Goal: Use online tool/utility: Use online tool/utility

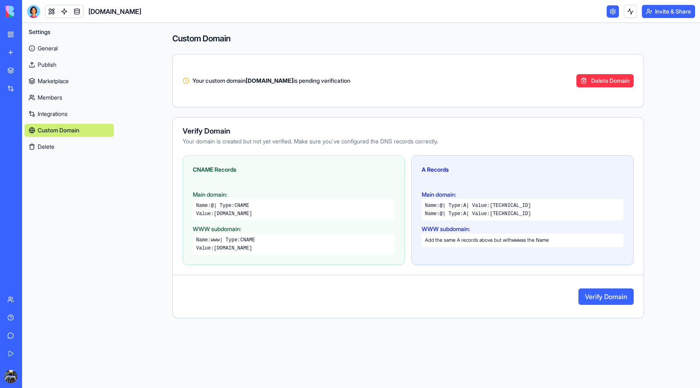
click at [144, 258] on main "Custom Domain Your custom domain [DOMAIN_NAME] is pending verification Delete D…" at bounding box center [408, 205] width 584 height 365
click at [623, 302] on button "Verify Domain" at bounding box center [606, 296] width 55 height 16
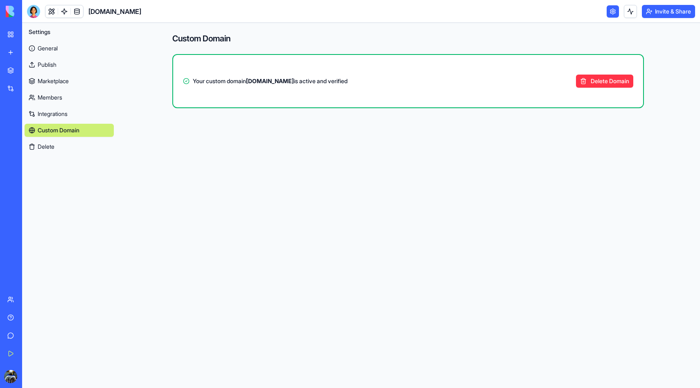
click at [24, 36] on div "My Workspace" at bounding box center [25, 34] width 11 height 8
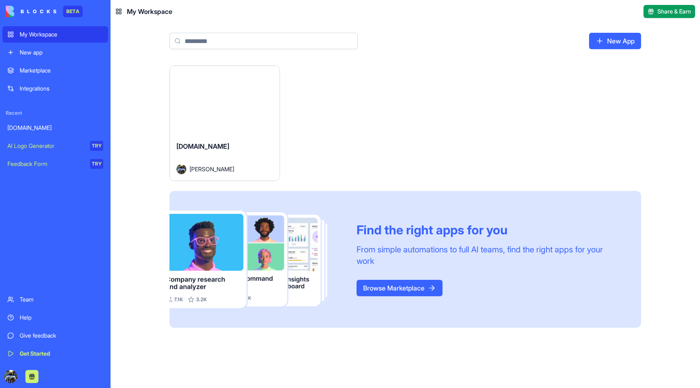
click at [214, 145] on div "[DOMAIN_NAME]" at bounding box center [225, 152] width 97 height 23
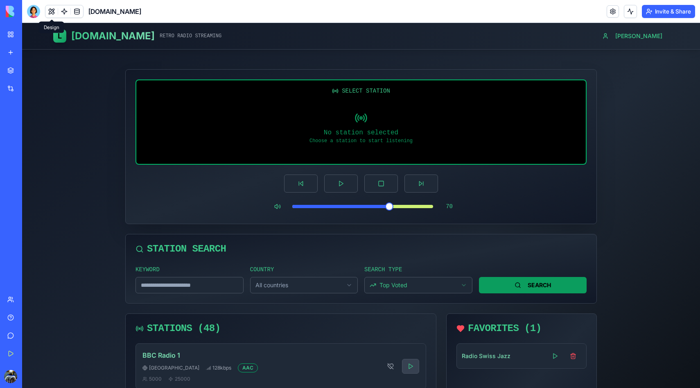
click at [52, 9] on button at bounding box center [51, 11] width 12 height 12
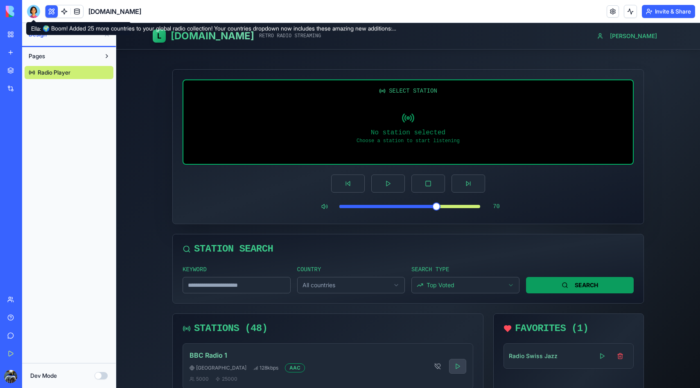
click at [31, 11] on div at bounding box center [33, 11] width 13 height 13
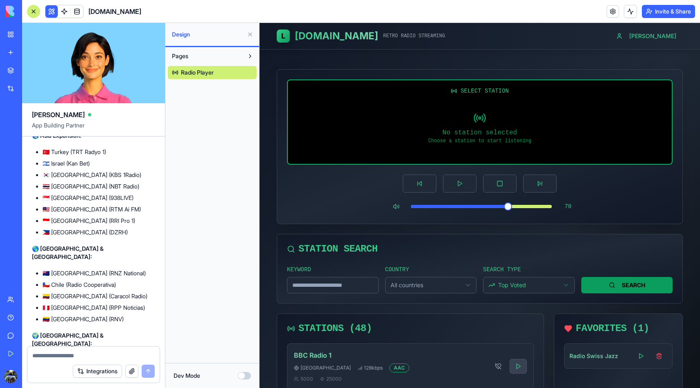
click at [97, 355] on textarea at bounding box center [93, 355] width 122 height 8
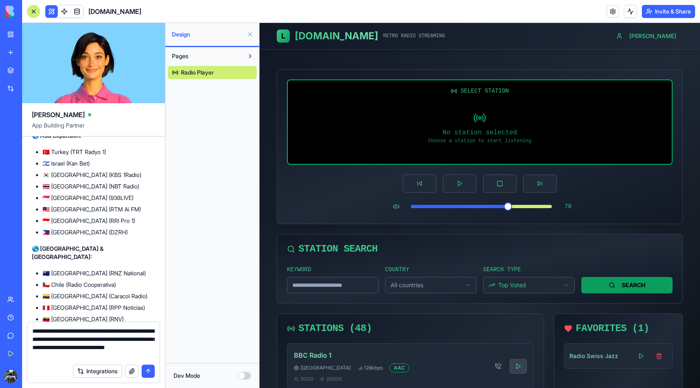
type textarea "**********"
click at [149, 370] on button "submit" at bounding box center [148, 371] width 13 height 13
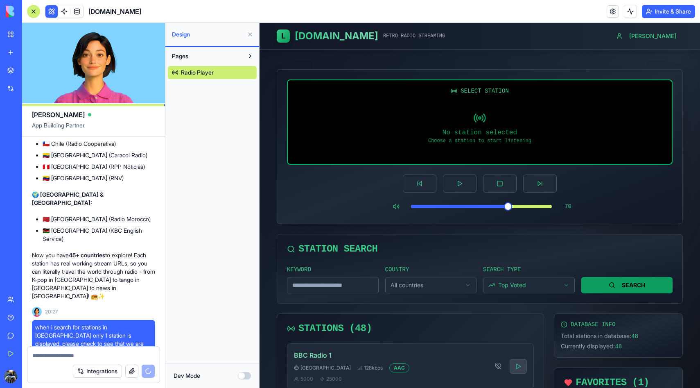
scroll to position [2190, 0]
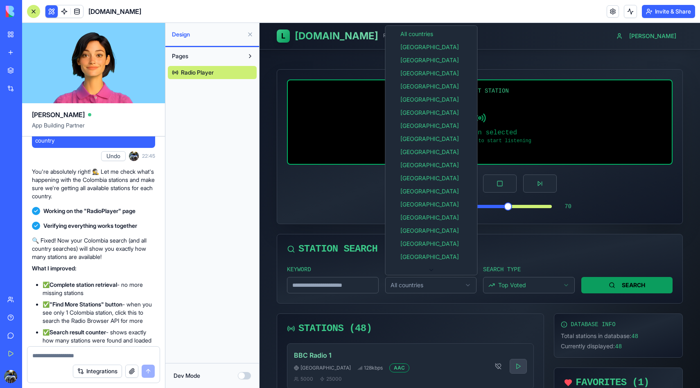
click at [399, 288] on html "L [DOMAIN_NAME] RETRO RADIO STREAMING [PERSON_NAME] SELECT STATION No station s…" at bounding box center [480, 378] width 441 height 710
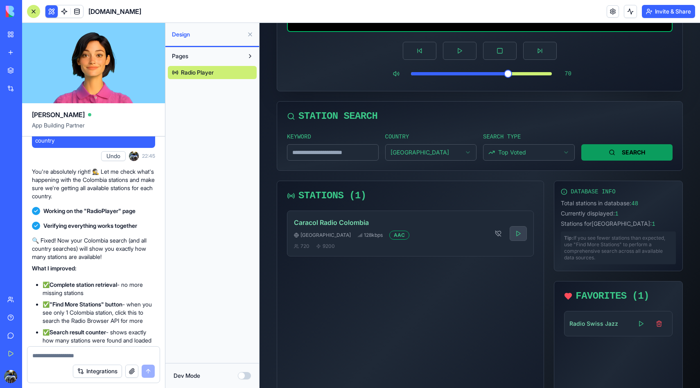
scroll to position [135, 0]
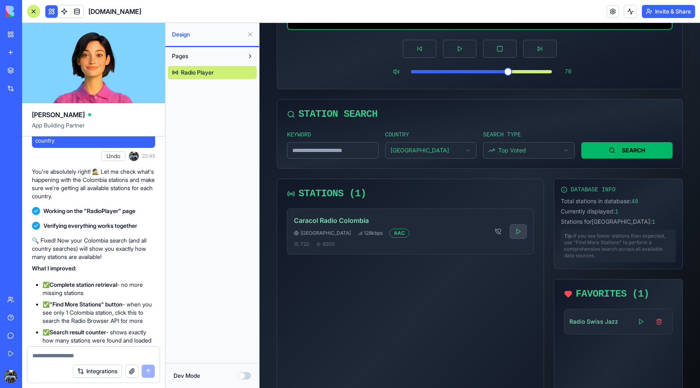
click at [614, 145] on button "SEARCH" at bounding box center [628, 150] width 92 height 16
click at [515, 150] on html "L [DOMAIN_NAME] RETRO RADIO STREAMING [PERSON_NAME] SELECT STATION No station s…" at bounding box center [480, 266] width 441 height 756
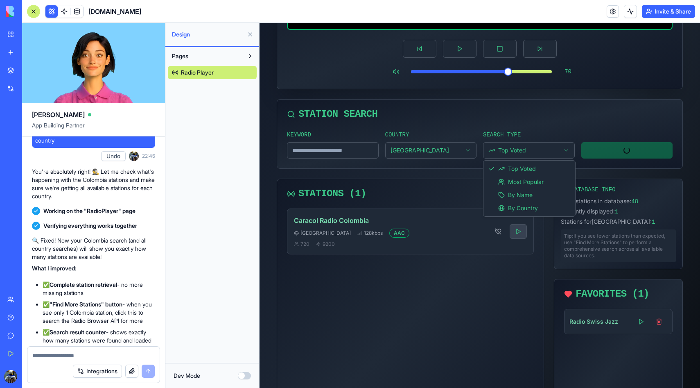
click at [515, 150] on html "L [DOMAIN_NAME] RETRO RADIO STREAMING [PERSON_NAME] SELECT STATION No station s…" at bounding box center [480, 266] width 441 height 756
click at [436, 282] on div "Caracol Radio [GEOGRAPHIC_DATA] [GEOGRAPHIC_DATA] 128 kbps AAC 720 9200" at bounding box center [410, 331] width 247 height 246
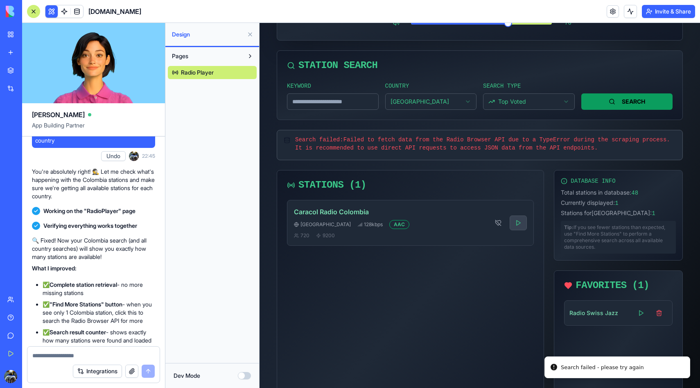
scroll to position [184, 0]
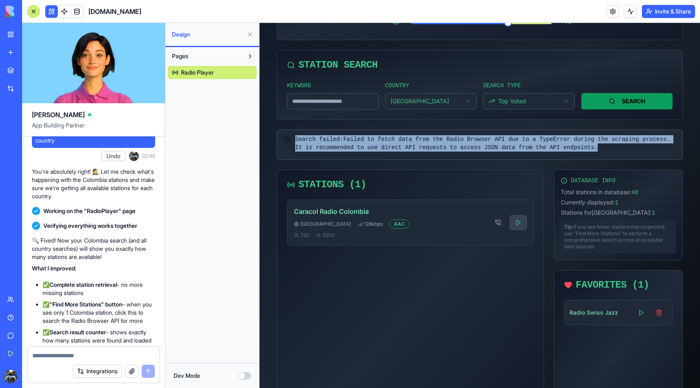
drag, startPoint x: 296, startPoint y: 139, endPoint x: 627, endPoint y: 150, distance: 331.5
click at [627, 150] on span "Search failed: Failed to fetch data from the Radio Browser API due to a TypeErr…" at bounding box center [485, 143] width 381 height 16
copy span "Search failed: Failed to fetch data from the Radio Browser API due to a TypeErr…"
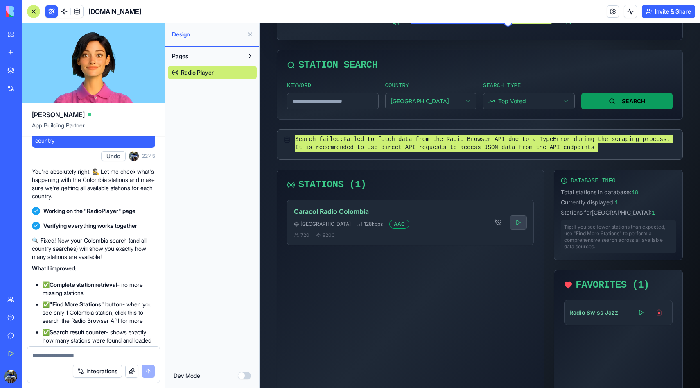
click at [133, 351] on textarea at bounding box center [93, 355] width 122 height 8
paste textarea "**********"
type textarea "**********"
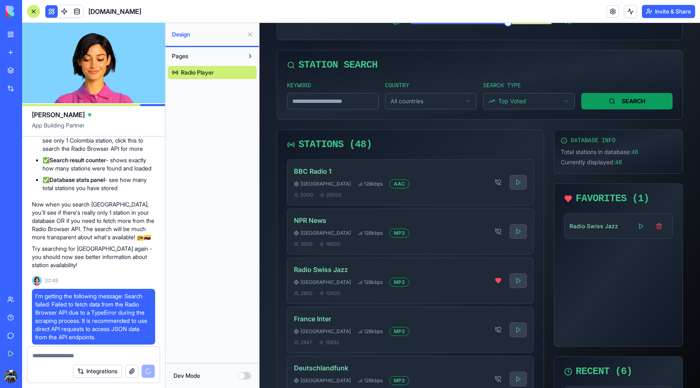
scroll to position [2588, 0]
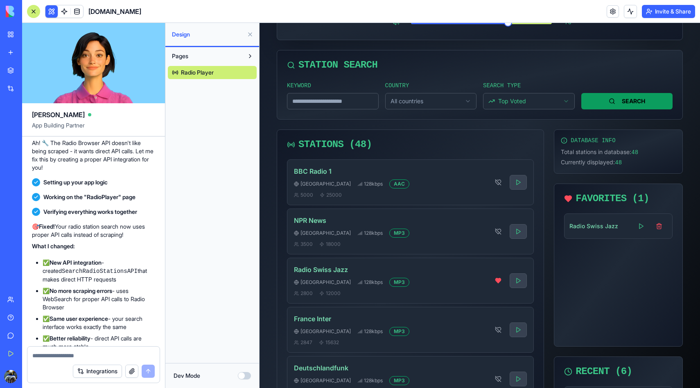
click at [449, 102] on html "L [DOMAIN_NAME] RETRO RADIO STREAMING [PERSON_NAME] SELECT STATION No station s…" at bounding box center [480, 194] width 441 height 710
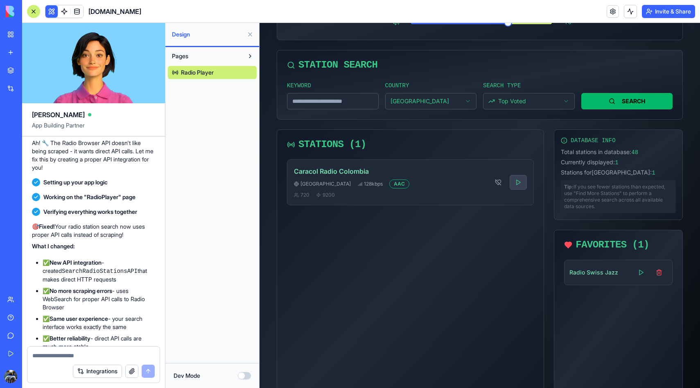
click at [594, 107] on button "SEARCH" at bounding box center [628, 101] width 92 height 16
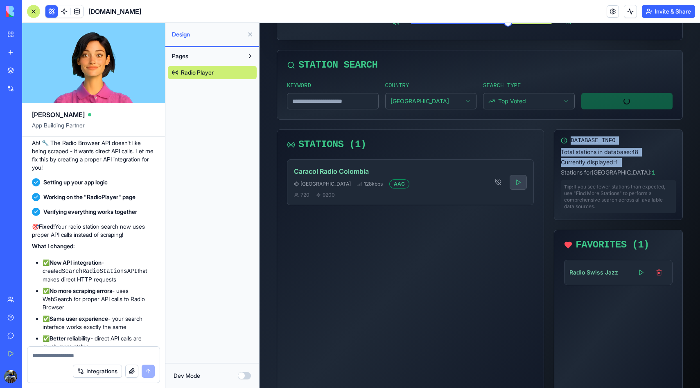
drag, startPoint x: 563, startPoint y: 142, endPoint x: 625, endPoint y: 167, distance: 67.2
click at [625, 167] on div "DATABASE INFO Total stations in database: 48 Currently displayed: 1 Stations fo…" at bounding box center [618, 174] width 115 height 77
click at [630, 168] on div "Total stations in database: 48 Currently displayed: 1 Stations for [GEOGRAPHIC_…" at bounding box center [618, 162] width 115 height 29
drag, startPoint x: 630, startPoint y: 170, endPoint x: 560, endPoint y: 153, distance: 71.3
click at [560, 153] on div "DATABASE INFO Total stations in database: 48 Currently displayed: 1 Stations fo…" at bounding box center [619, 175] width 128 height 90
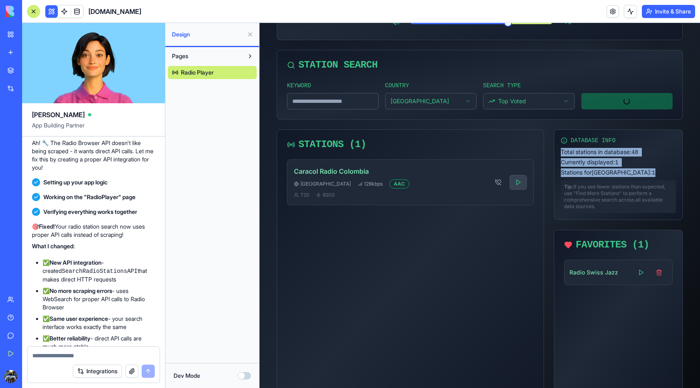
copy div "Total stations in database: 48 Currently displayed: 1 Stations for [GEOGRAPHIC_…"
click at [87, 360] on div "Integrations" at bounding box center [93, 371] width 132 height 23
click at [86, 356] on textarea at bounding box center [93, 355] width 122 height 8
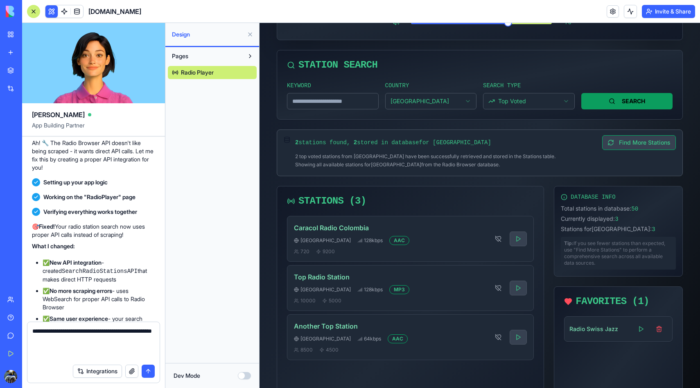
click at [587, 240] on div "Tip: If you see fewer stations than expected, use "Find More Stations" to perfo…" at bounding box center [618, 253] width 115 height 33
drag, startPoint x: 563, startPoint y: 208, endPoint x: 632, endPoint y: 226, distance: 71.9
click at [632, 226] on div "Total stations in database: 50 Currently displayed: 3 Stations for [GEOGRAPHIC_…" at bounding box center [618, 218] width 115 height 29
click at [632, 226] on div "Stations for [GEOGRAPHIC_DATA] : 3" at bounding box center [618, 229] width 115 height 9
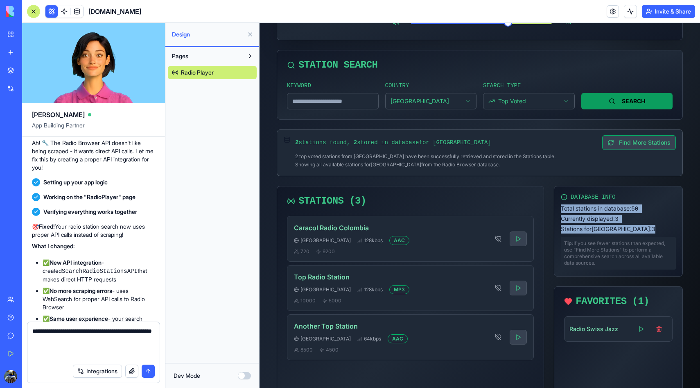
drag, startPoint x: 632, startPoint y: 229, endPoint x: 557, endPoint y: 206, distance: 78.0
click at [557, 206] on div "DATABASE INFO Total stations in database: 50 Currently displayed: 3 Stations fo…" at bounding box center [619, 231] width 128 height 90
copy div "Total stations in database: 50 Currently displayed: 3 Stations for [GEOGRAPHIC_…"
click at [93, 359] on textarea "**********" at bounding box center [93, 343] width 122 height 33
paste textarea "**********"
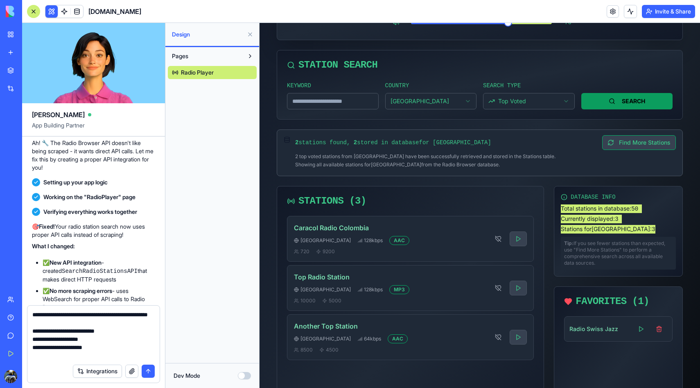
type textarea "**********"
click at [148, 370] on button "submit" at bounding box center [148, 371] width 13 height 13
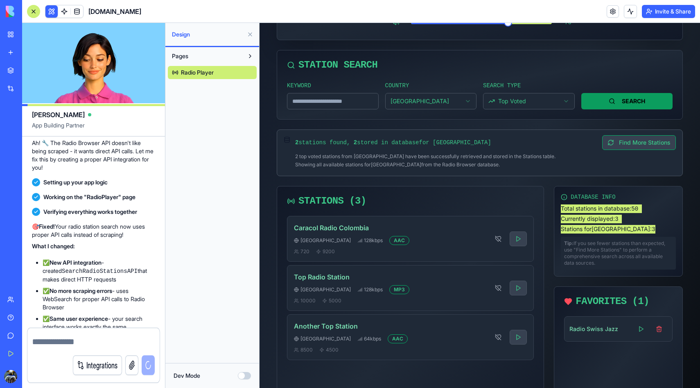
scroll to position [2643, 0]
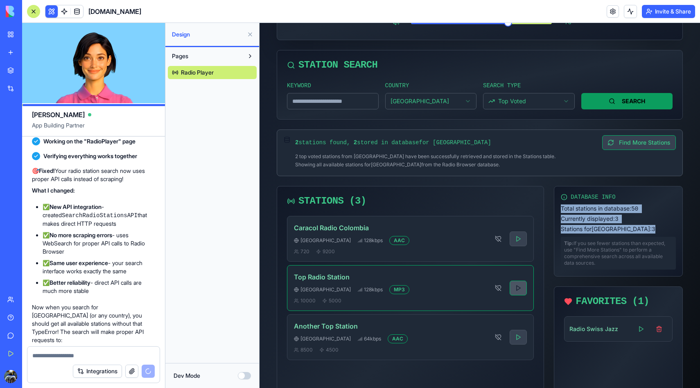
click at [516, 288] on button at bounding box center [518, 288] width 17 height 15
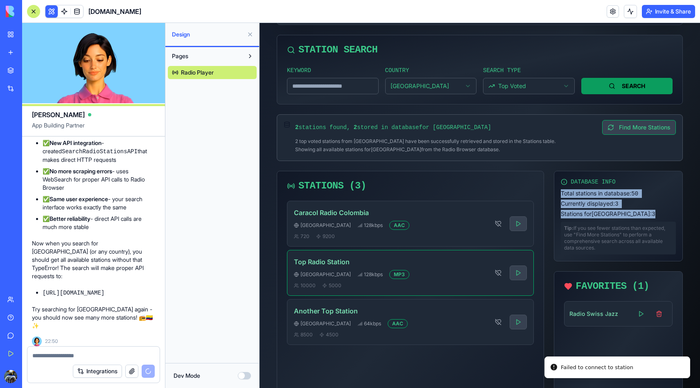
scroll to position [229, 0]
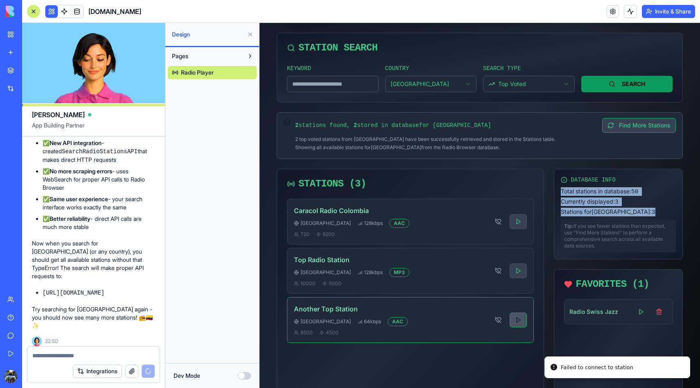
click at [521, 320] on button at bounding box center [518, 320] width 17 height 15
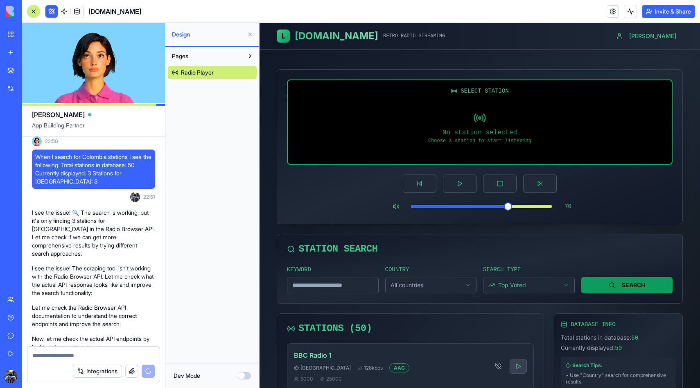
scroll to position [3214, 0]
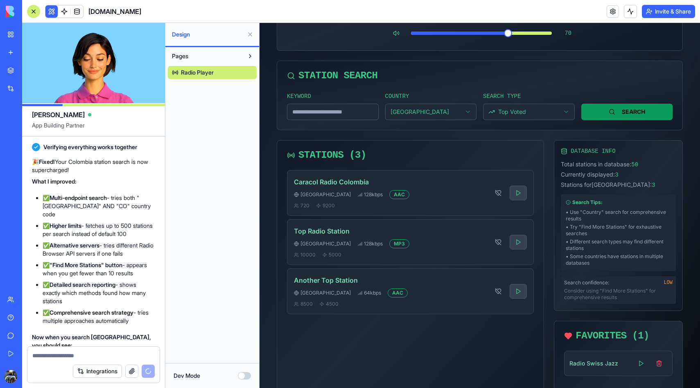
scroll to position [177, 0]
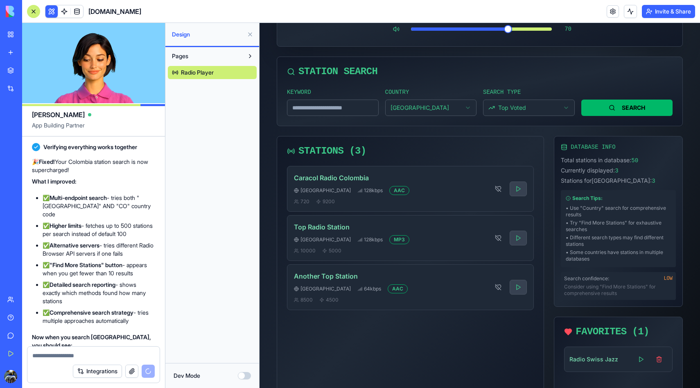
click at [621, 111] on button "SEARCH" at bounding box center [628, 108] width 92 height 16
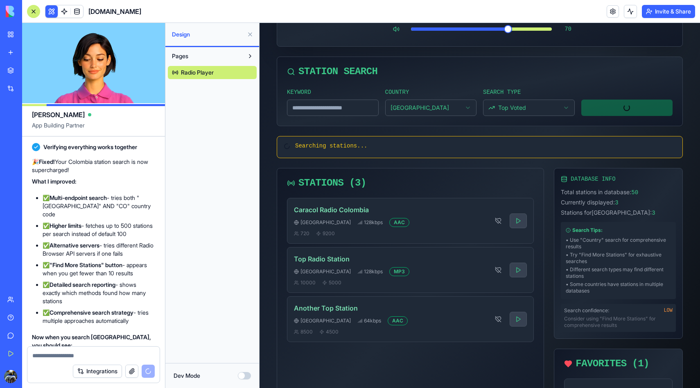
click at [79, 352] on textarea at bounding box center [93, 355] width 122 height 8
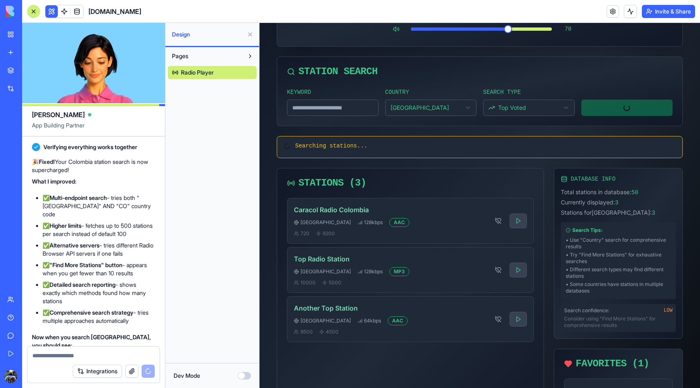
type textarea "*"
click at [76, 351] on textarea "**********" at bounding box center [93, 355] width 122 height 8
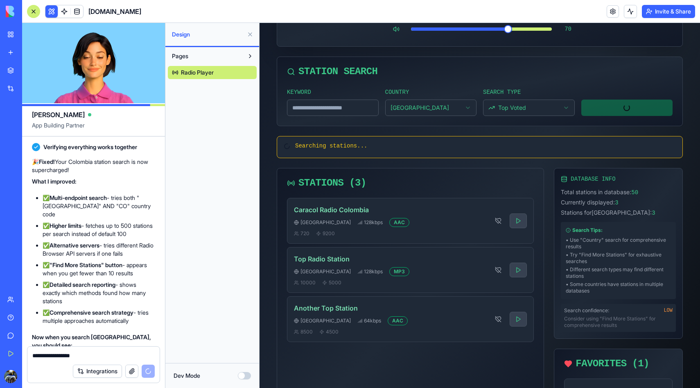
click at [76, 351] on textarea "**********" at bounding box center [93, 355] width 122 height 8
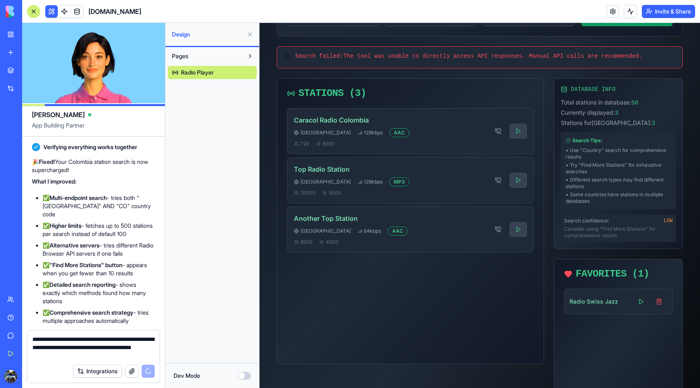
scroll to position [269, 0]
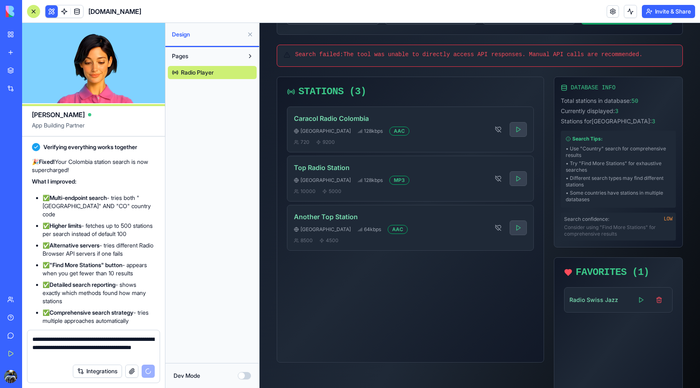
type textarea "**********"
click at [116, 369] on button "Integrations" at bounding box center [97, 371] width 49 height 13
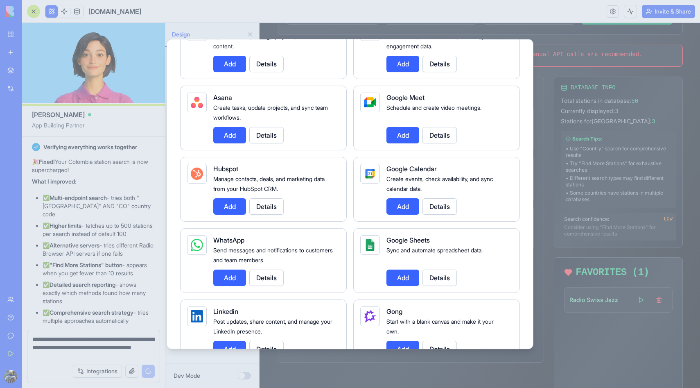
scroll to position [0, 0]
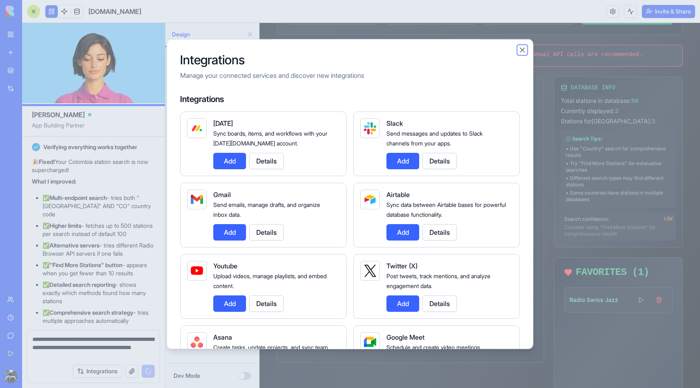
click at [521, 50] on button "Close" at bounding box center [523, 50] width 8 height 8
